Goal: Task Accomplishment & Management: Use online tool/utility

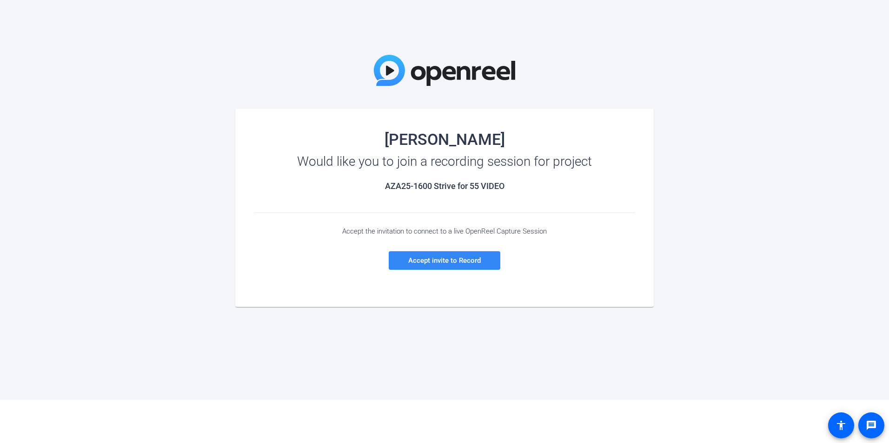
click at [469, 256] on span at bounding box center [445, 261] width 112 height 22
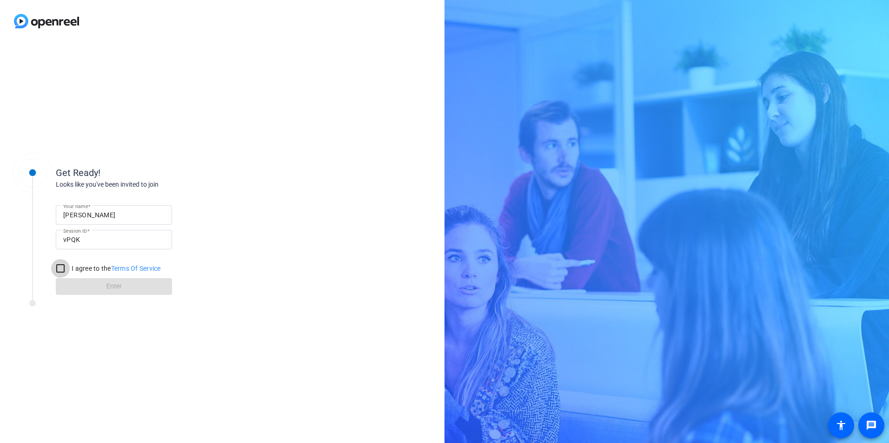
click at [56, 268] on input "I agree to the Terms Of Service" at bounding box center [60, 268] width 19 height 19
checkbox input "true"
click at [85, 286] on span at bounding box center [114, 287] width 116 height 22
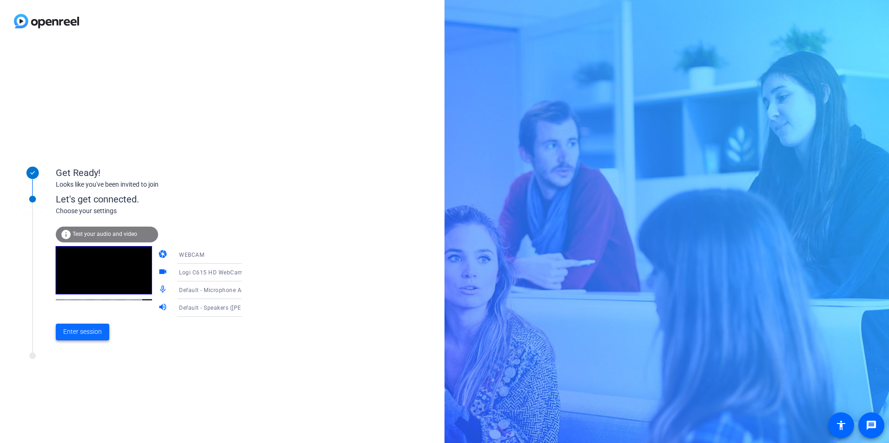
click at [90, 328] on span "Enter session" at bounding box center [82, 332] width 39 height 10
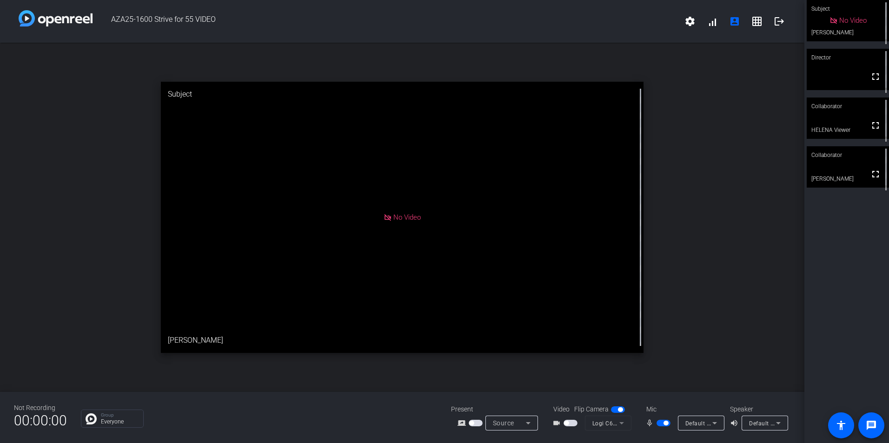
click at [665, 421] on span "button" at bounding box center [663, 423] width 14 height 7
click at [666, 422] on span "button" at bounding box center [663, 423] width 14 height 7
click at [612, 410] on span "button" at bounding box center [618, 410] width 14 height 7
click at [625, 409] on div at bounding box center [619, 410] width 16 height 7
click at [618, 409] on span "button" at bounding box center [618, 410] width 14 height 7
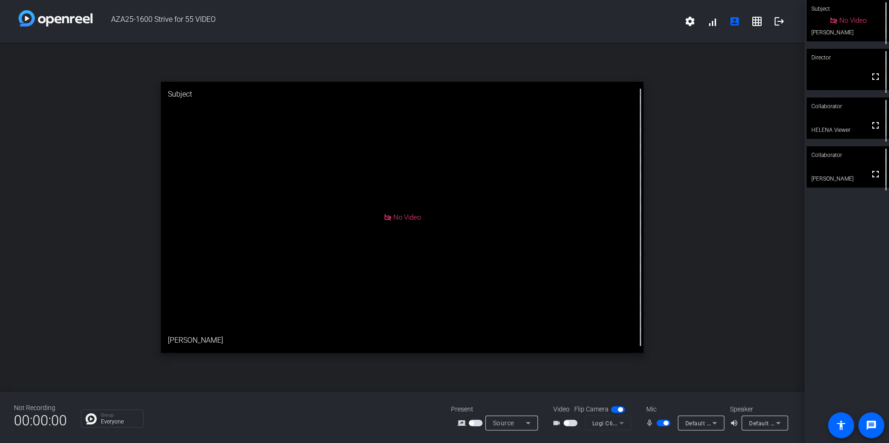
click at [570, 421] on span "button" at bounding box center [570, 423] width 14 height 7
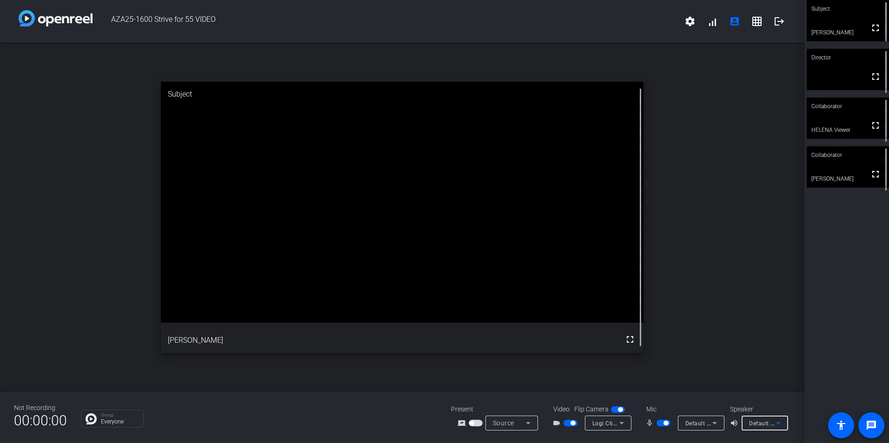
click at [776, 419] on icon at bounding box center [777, 423] width 11 height 11
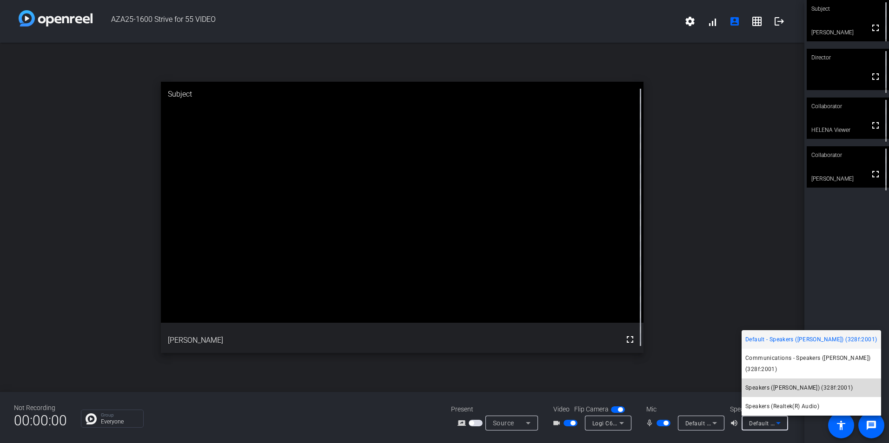
click at [792, 390] on span "Speakers (eMeet Luna) (328f:2001)" at bounding box center [799, 388] width 108 height 11
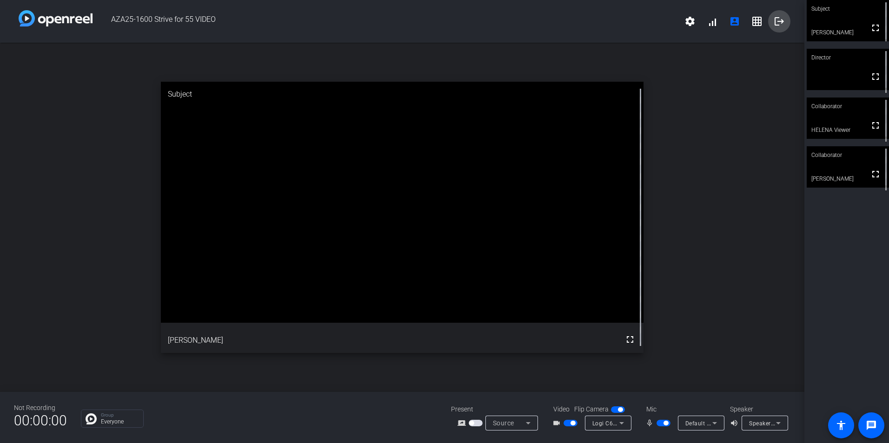
click at [775, 19] on mat-icon "logout" at bounding box center [778, 21] width 11 height 11
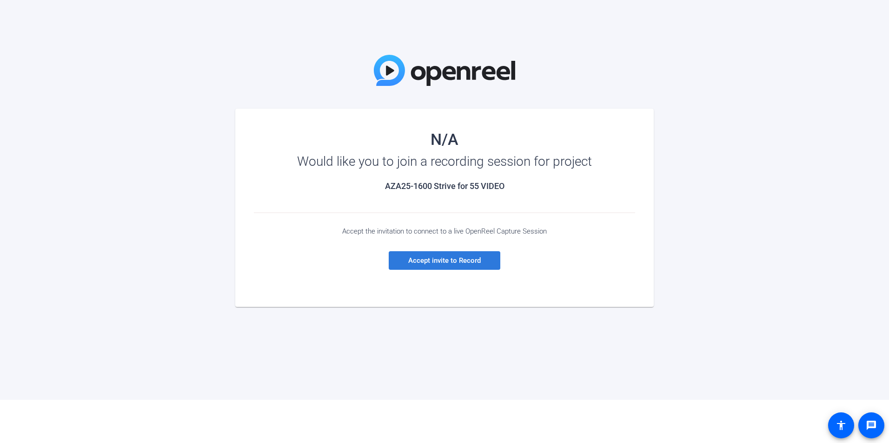
click at [476, 263] on span "Accept invite to Record" at bounding box center [444, 261] width 73 height 8
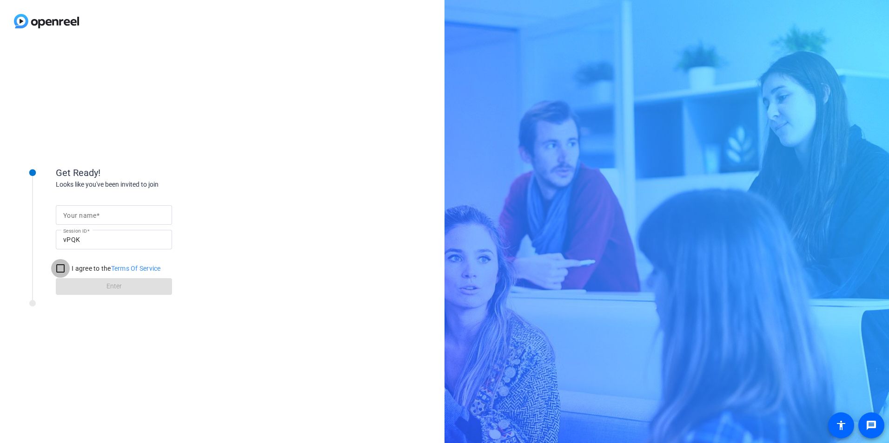
click at [64, 264] on input "I agree to the Terms Of Service" at bounding box center [60, 268] width 19 height 19
checkbox input "true"
click at [123, 284] on form "Your name Session ID vPQK I agree to the Terms Of Service Enter" at bounding box center [114, 247] width 116 height 95
click at [113, 327] on div "Get Ready! Looks like you've been invited to join Your name Session ID vPQK I a…" at bounding box center [125, 243] width 232 height 186
click at [121, 218] on input "Your name" at bounding box center [113, 215] width 101 height 11
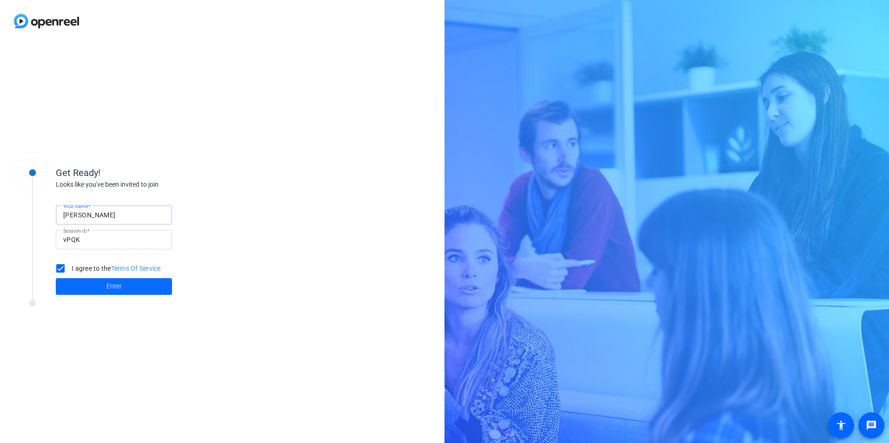
type input "[PERSON_NAME]"
click at [106, 285] on span "Enter" at bounding box center [113, 287] width 15 height 10
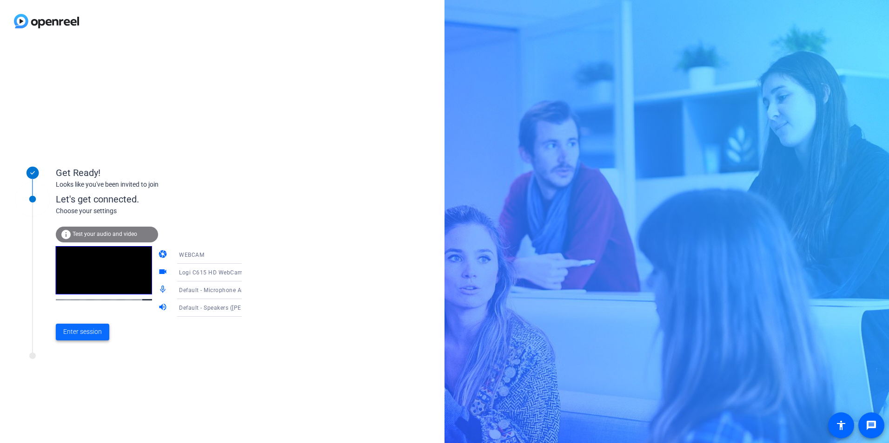
click at [80, 327] on span "Enter session" at bounding box center [82, 332] width 39 height 10
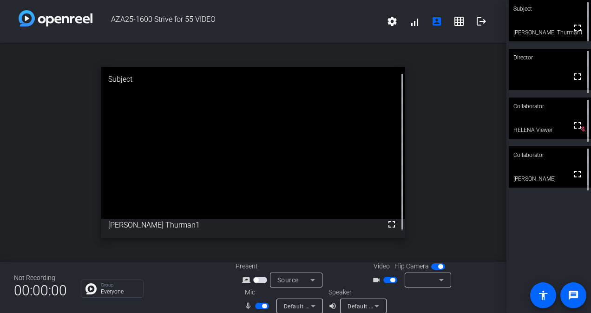
click at [450, 130] on div "open_in_new Subject fullscreen [PERSON_NAME] Thurman1" at bounding box center [253, 152] width 507 height 219
